Goal: Check status: Check status

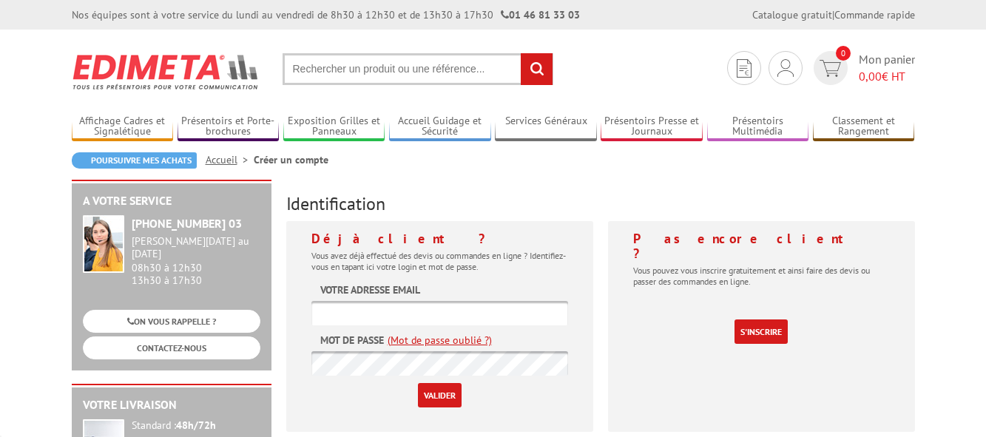
click at [339, 315] on input "text" at bounding box center [439, 313] width 257 height 24
type input "s.martot@orange.fr"
click at [447, 397] on input "Valider" at bounding box center [440, 395] width 44 height 24
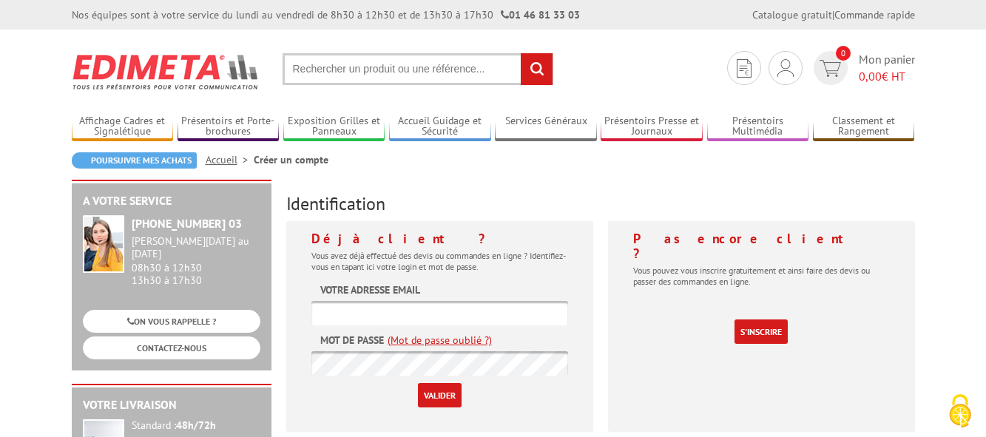
click at [447, 399] on input "Valider" at bounding box center [440, 395] width 44 height 24
type input "[EMAIL_ADDRESS][DOMAIN_NAME]"
click at [443, 399] on input "Valider" at bounding box center [440, 395] width 44 height 24
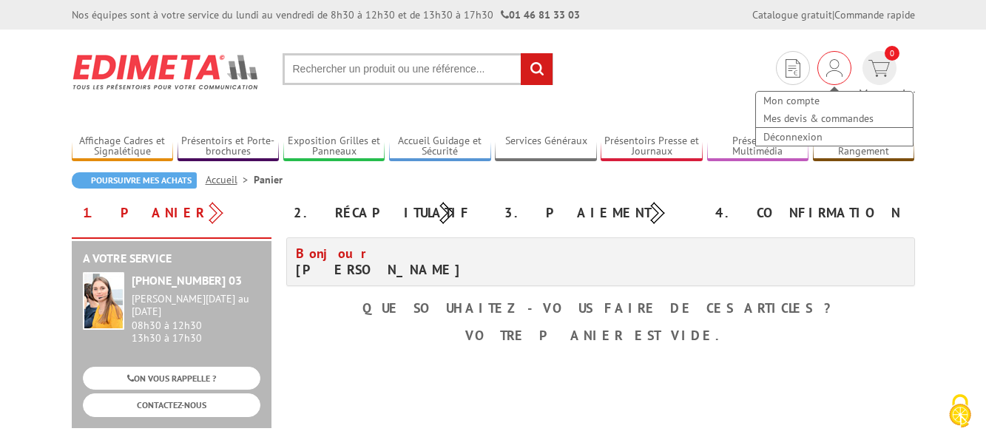
click at [826, 75] on img at bounding box center [834, 68] width 16 height 18
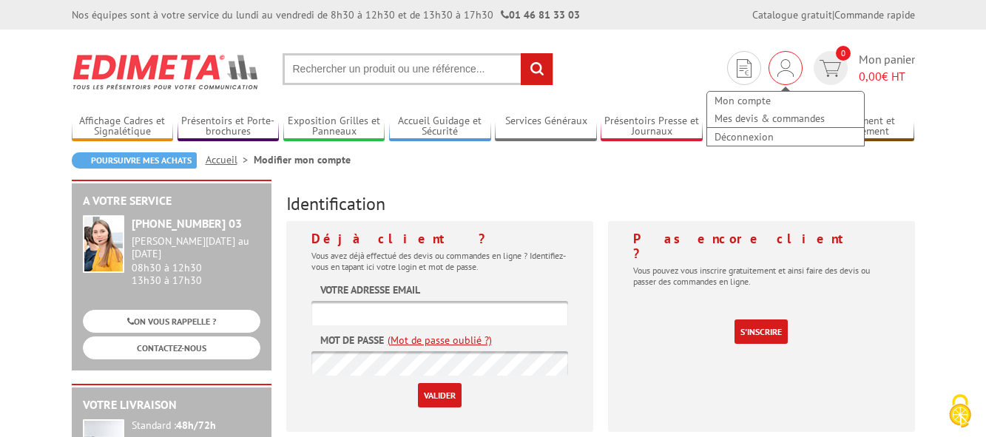
click at [779, 60] on img at bounding box center [785, 68] width 16 height 18
click at [783, 74] on img at bounding box center [785, 68] width 16 height 18
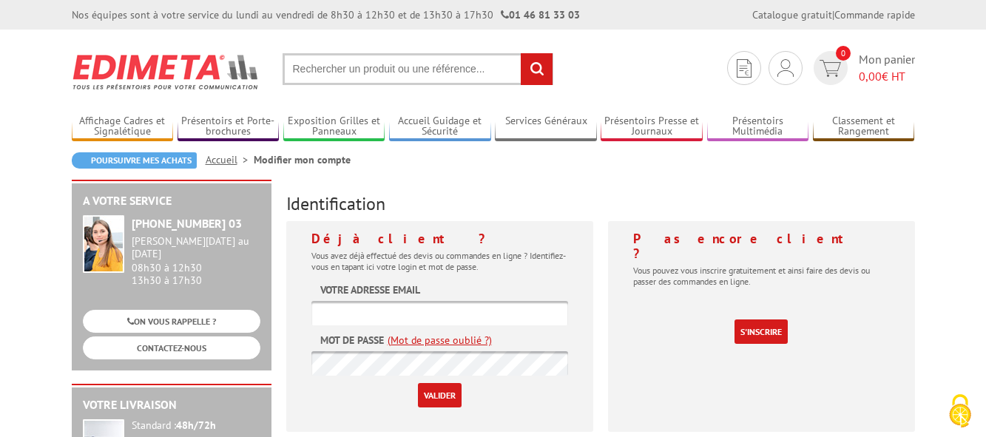
click at [425, 312] on input "text" at bounding box center [439, 313] width 257 height 24
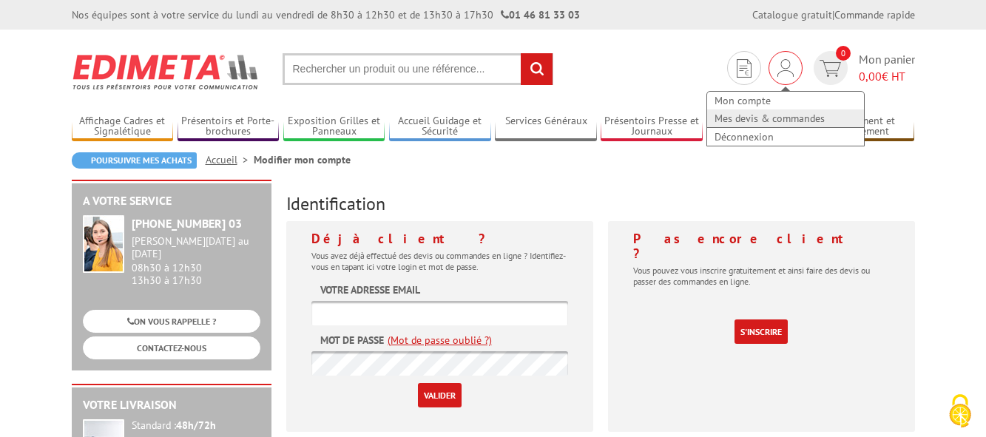
click at [767, 118] on link "Mes devis & commandes" at bounding box center [785, 118] width 157 height 18
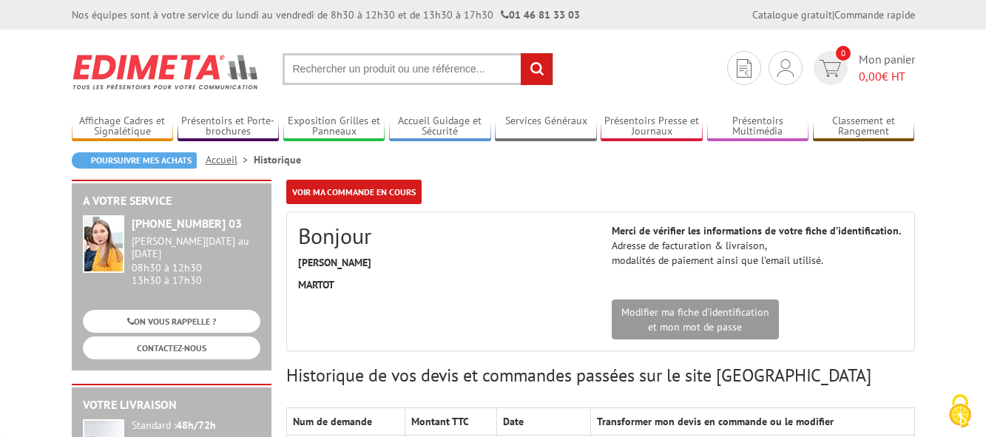
scroll to position [151, 0]
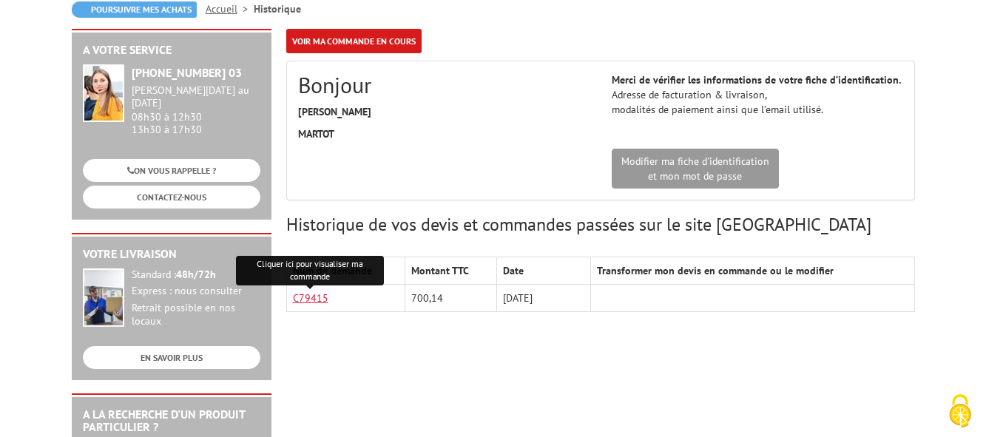
click at [311, 296] on link "C79415" at bounding box center [310, 297] width 35 height 13
